Goal: Task Accomplishment & Management: Complete application form

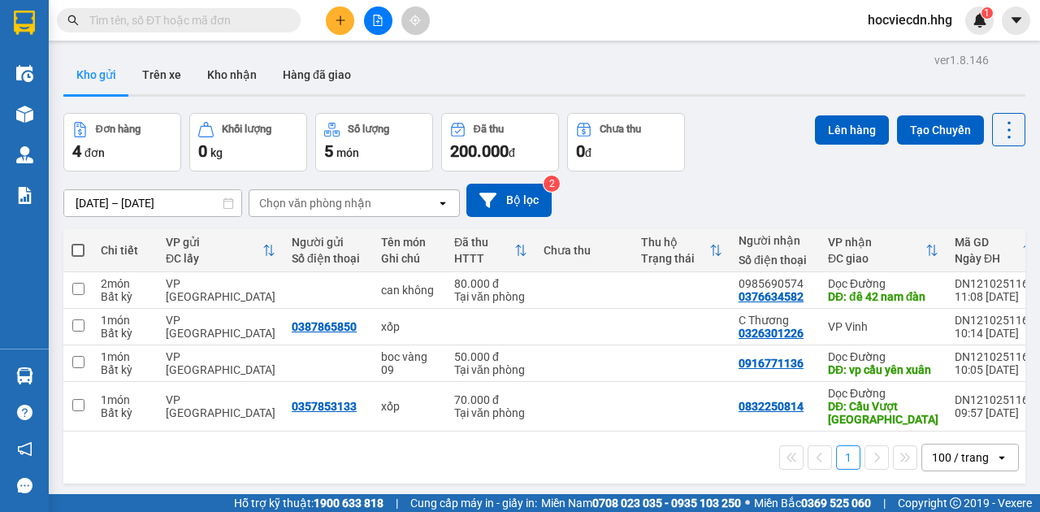
click at [342, 20] on icon "plus" at bounding box center [340, 20] width 11 height 11
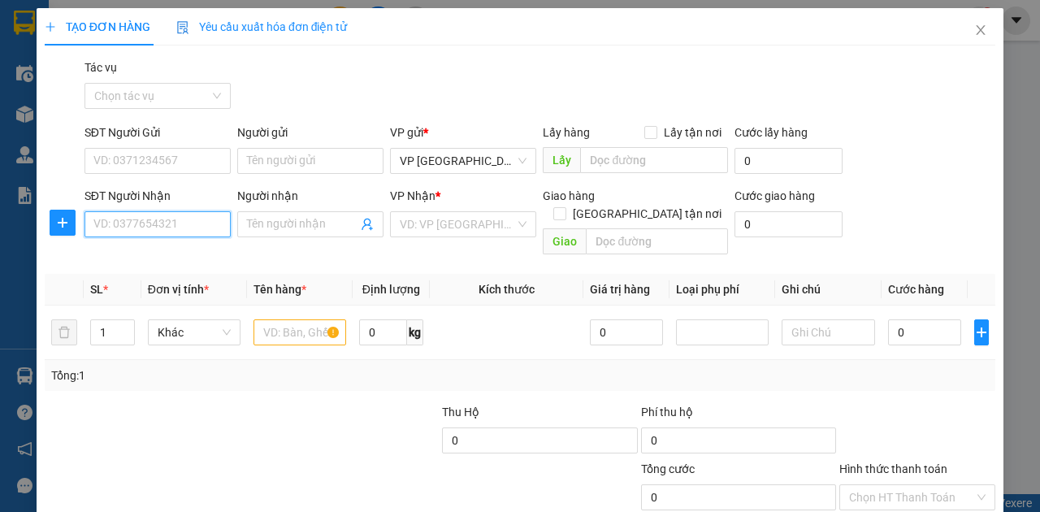
click at [122, 224] on input "SĐT Người Nhận" at bounding box center [158, 224] width 146 height 26
click at [180, 226] on input "SĐT Người Nhận" at bounding box center [158, 224] width 146 height 26
click at [158, 250] on div "0914261287 - Chị Duyên" at bounding box center [156, 256] width 126 height 18
type input "0914261287"
type input "Chị Duyên"
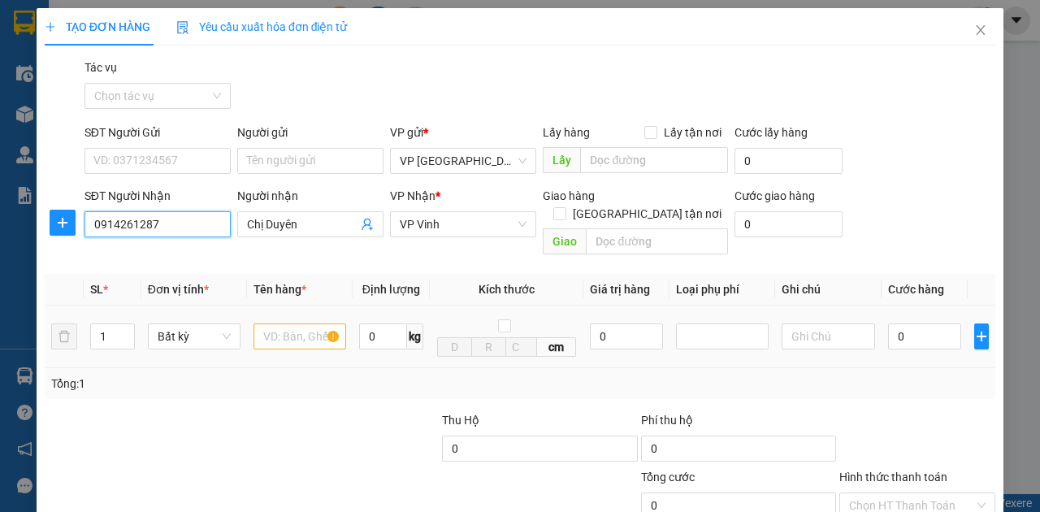
type input "0914261287"
click at [298, 324] on input "text" at bounding box center [300, 337] width 93 height 26
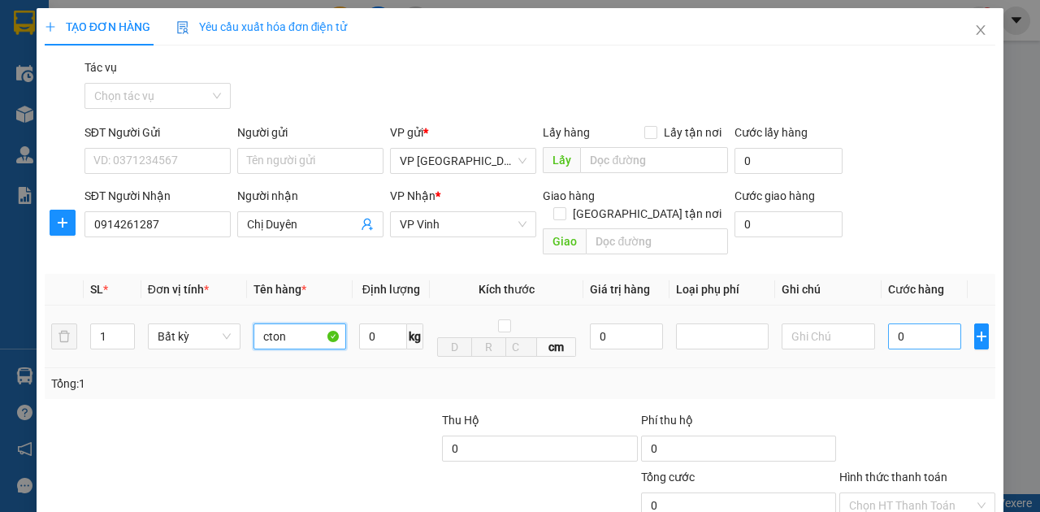
type input "cton"
click at [893, 324] on input "0" at bounding box center [924, 337] width 73 height 26
type input "1"
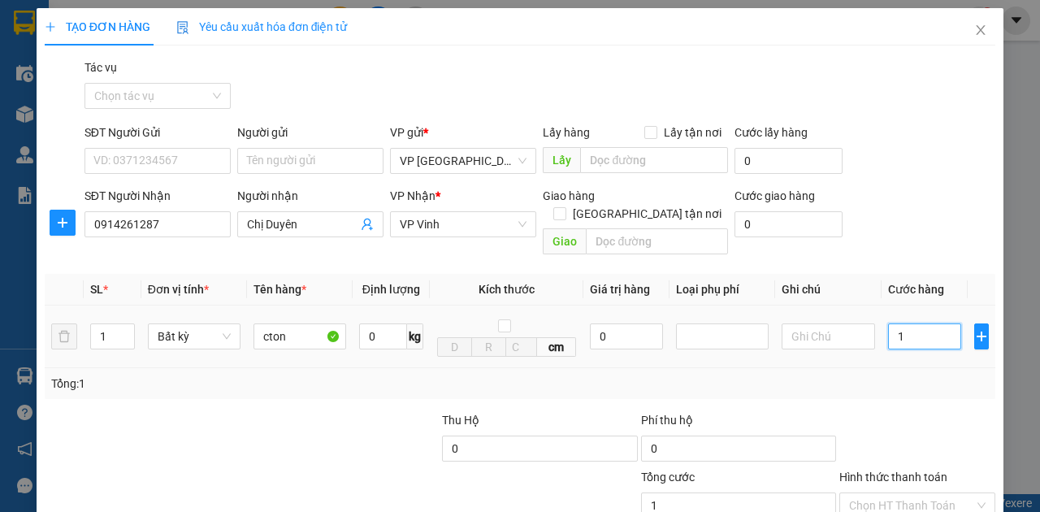
type input "10"
type input "100"
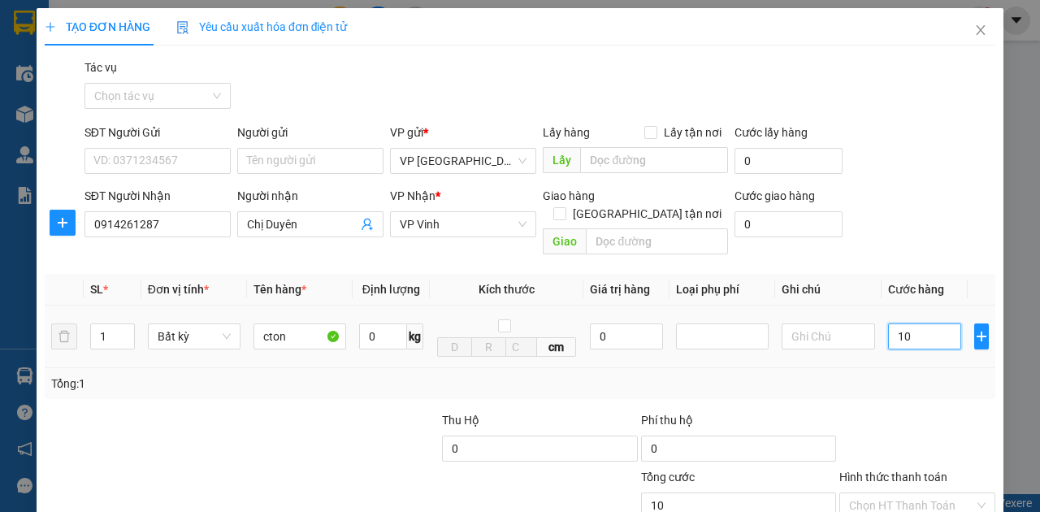
type input "100"
type input "1.000"
type input "10.000"
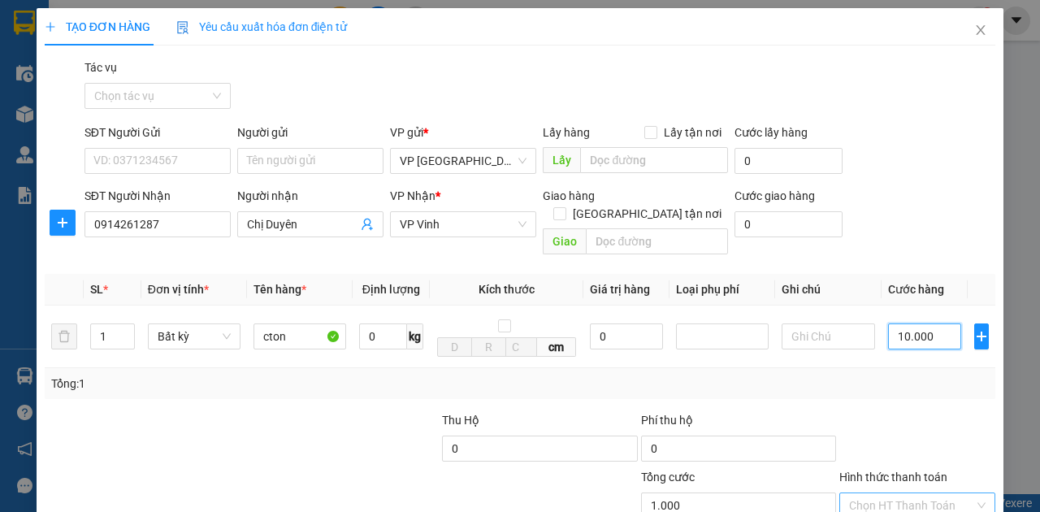
type input "10.000"
type input "100.000"
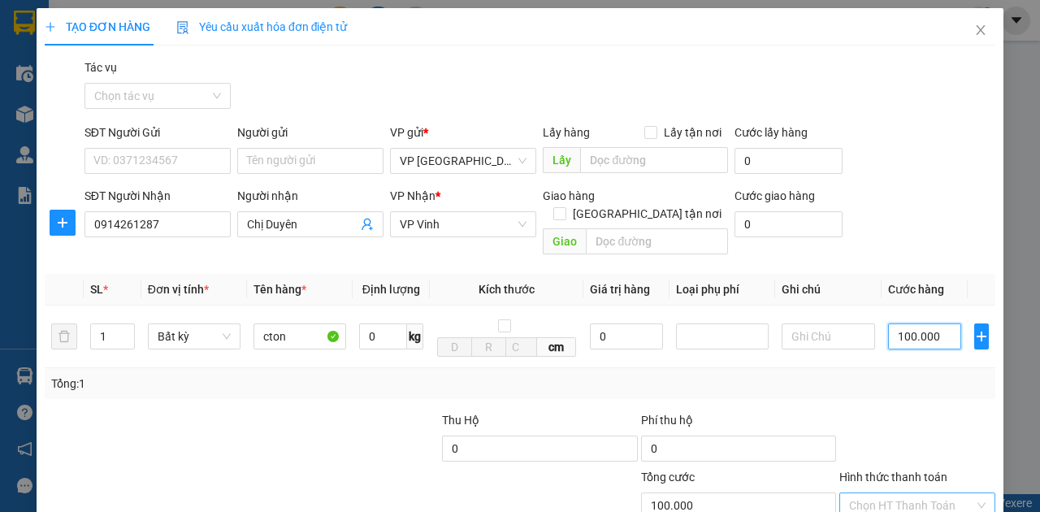
type input "100.000"
click at [910, 493] on input "Hình thức thanh toán" at bounding box center [911, 505] width 125 height 24
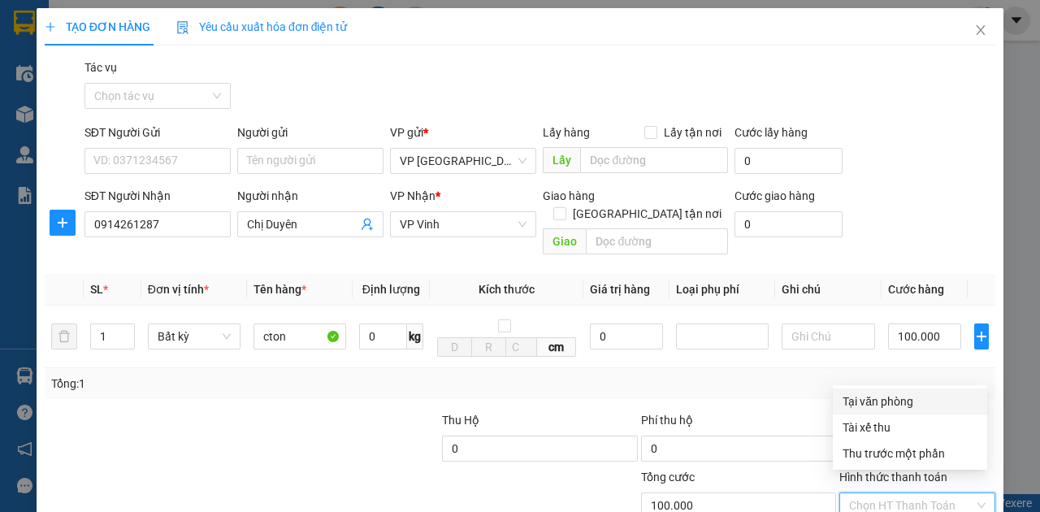
click at [905, 403] on div "Tại văn phòng" at bounding box center [910, 402] width 135 height 18
type input "0"
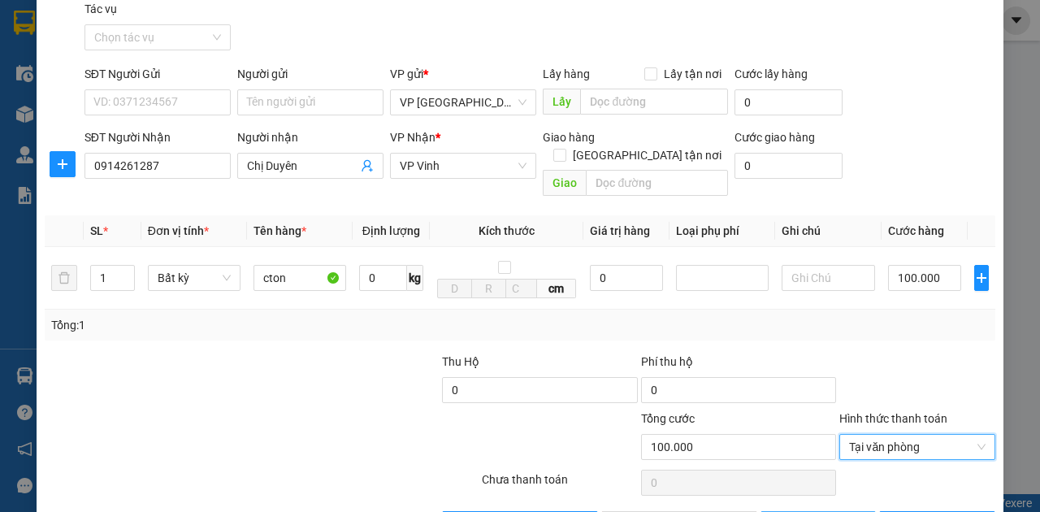
scroll to position [96, 0]
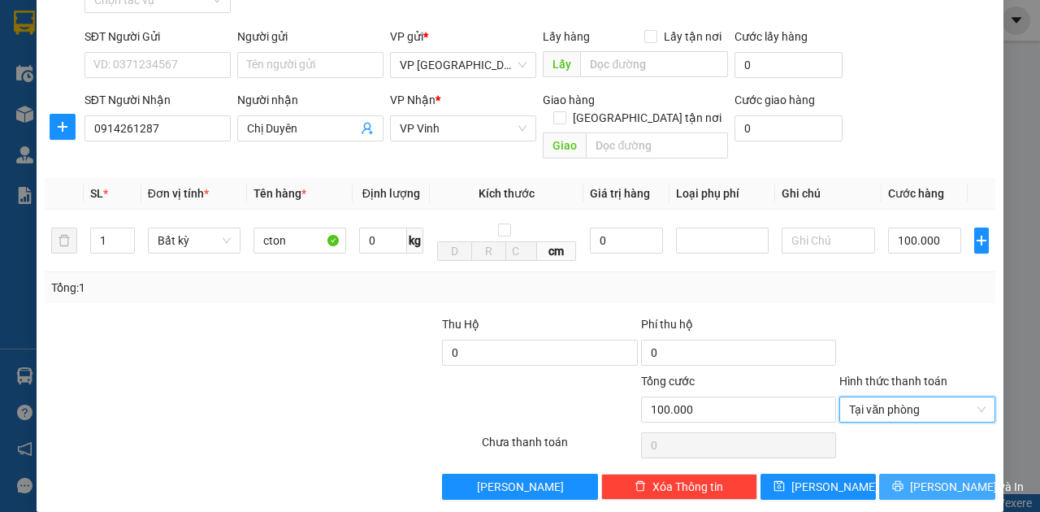
click at [904, 480] on icon "printer" at bounding box center [898, 485] width 11 height 11
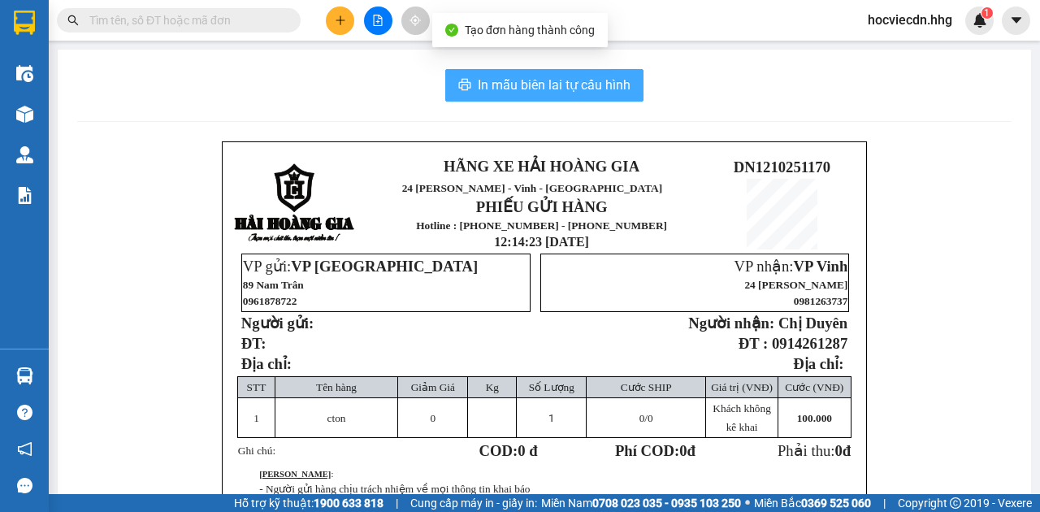
click at [585, 91] on span "In mẫu biên lai tự cấu hình" at bounding box center [554, 85] width 153 height 20
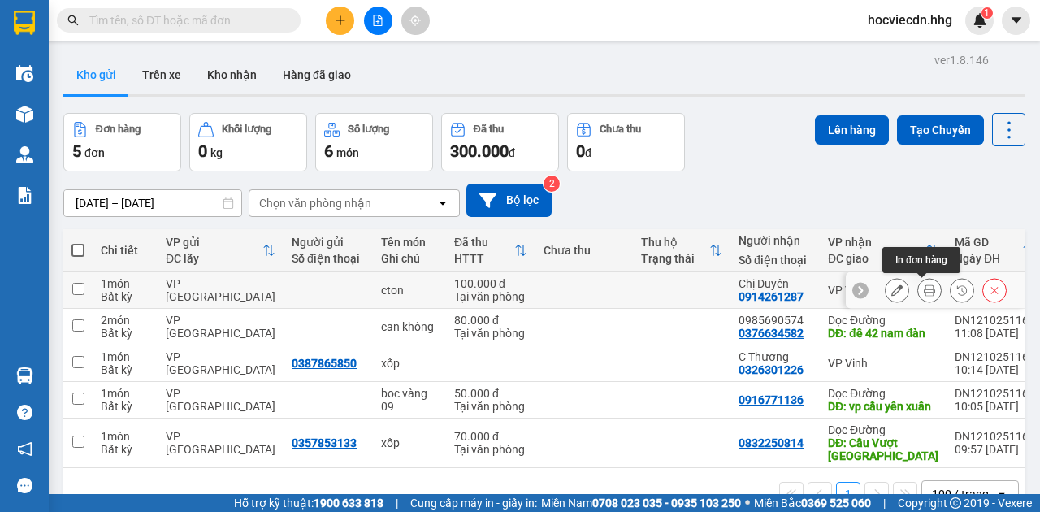
click at [924, 291] on icon at bounding box center [929, 290] width 11 height 11
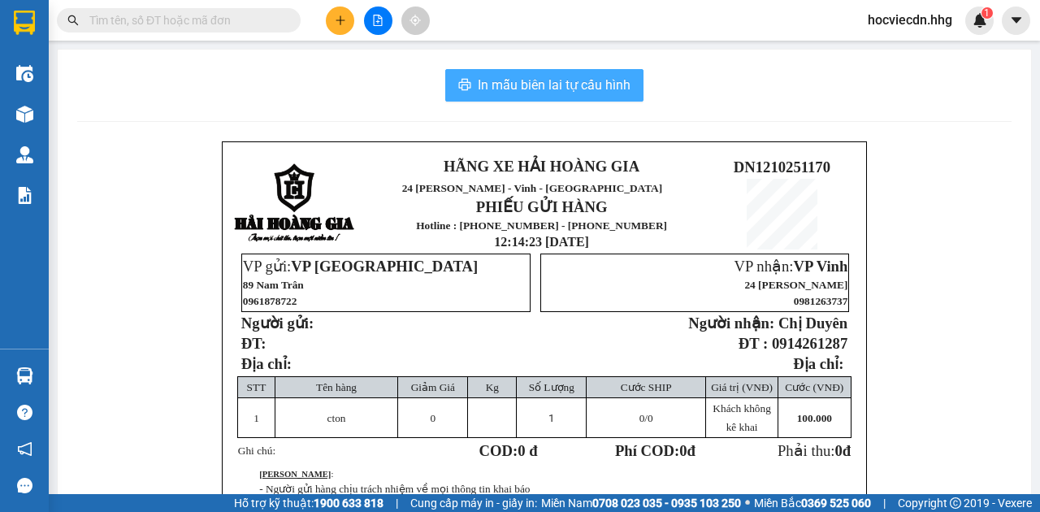
click at [577, 78] on span "In mẫu biên lai tự cấu hình" at bounding box center [554, 85] width 153 height 20
